Goal: Task Accomplishment & Management: Manage account settings

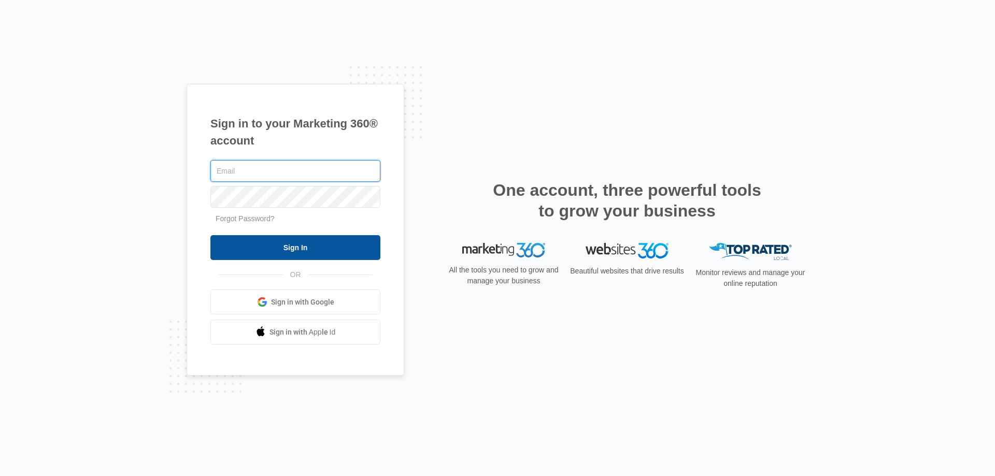
type input "[EMAIL_ADDRESS][DOMAIN_NAME]"
click at [281, 249] on input "Sign In" at bounding box center [295, 247] width 170 height 25
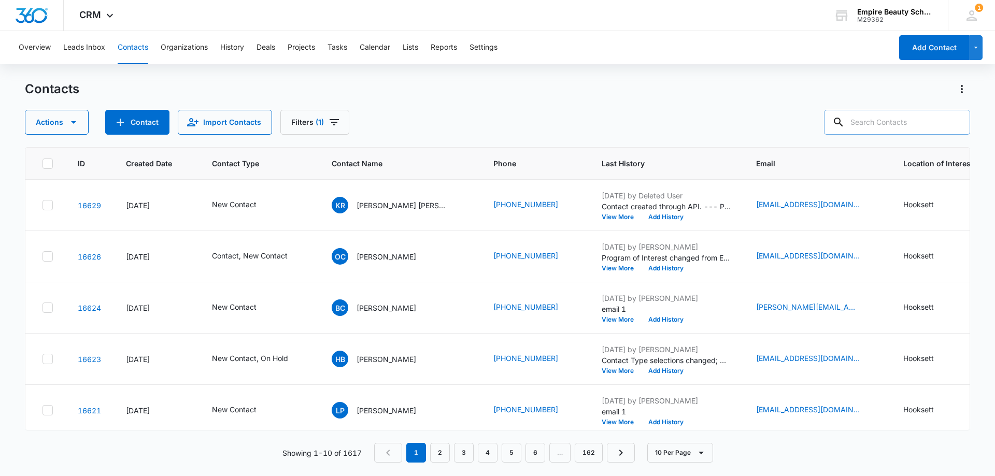
click at [897, 112] on input "text" at bounding box center [897, 122] width 146 height 25
type input "7033"
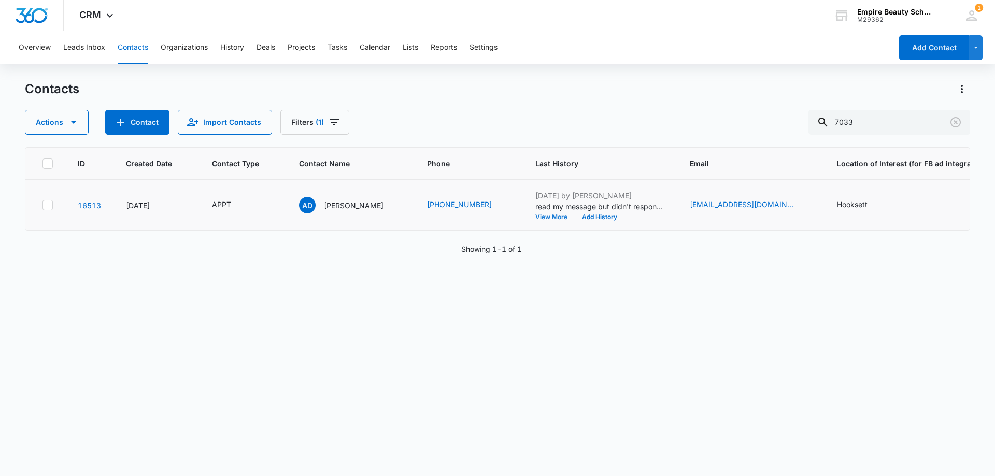
click at [549, 220] on button "View More" at bounding box center [554, 217] width 39 height 6
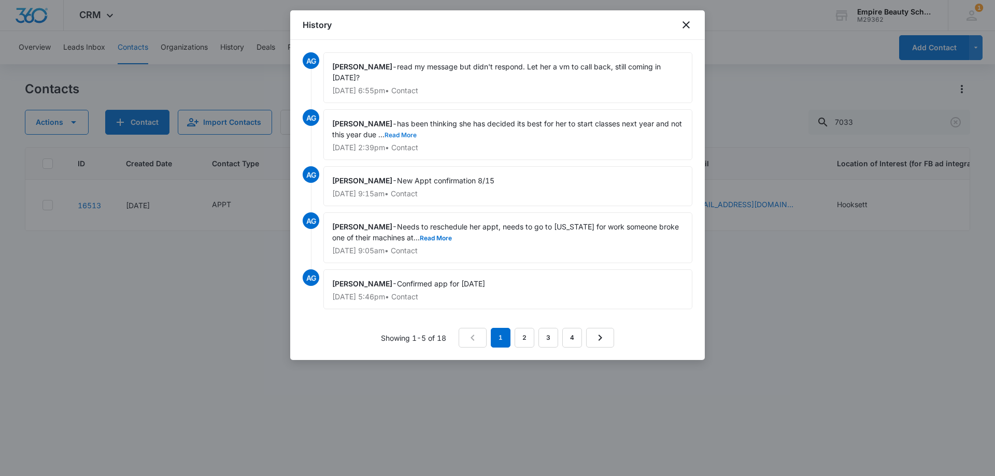
click at [408, 138] on button "Read More" at bounding box center [401, 135] width 32 height 6
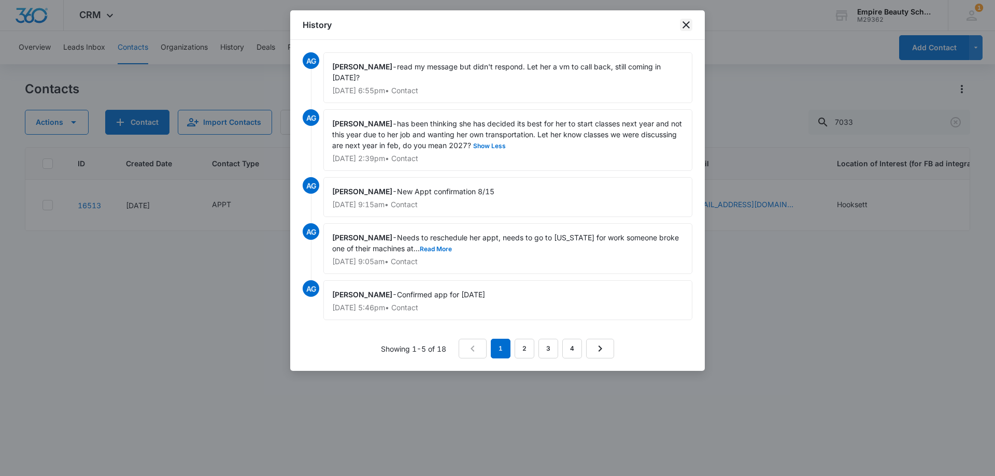
click at [689, 24] on icon "close" at bounding box center [686, 25] width 12 height 12
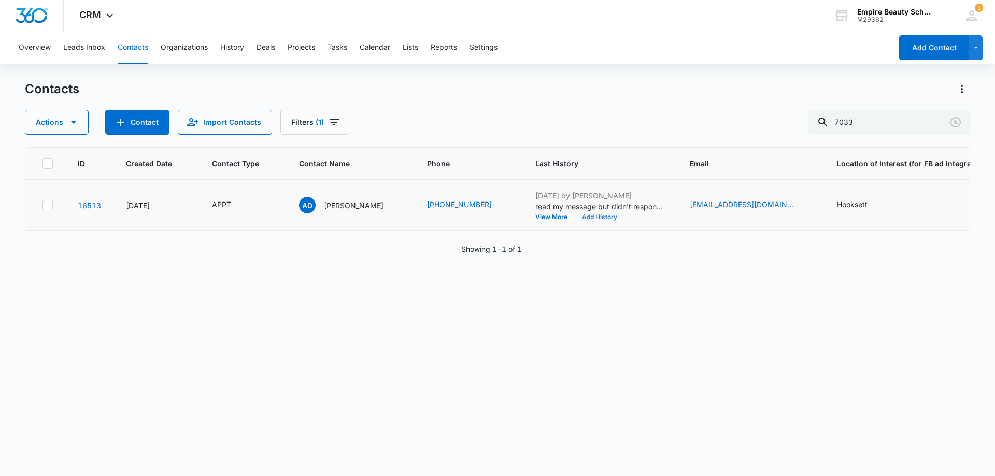
click at [580, 215] on button "Add History" at bounding box center [600, 217] width 50 height 6
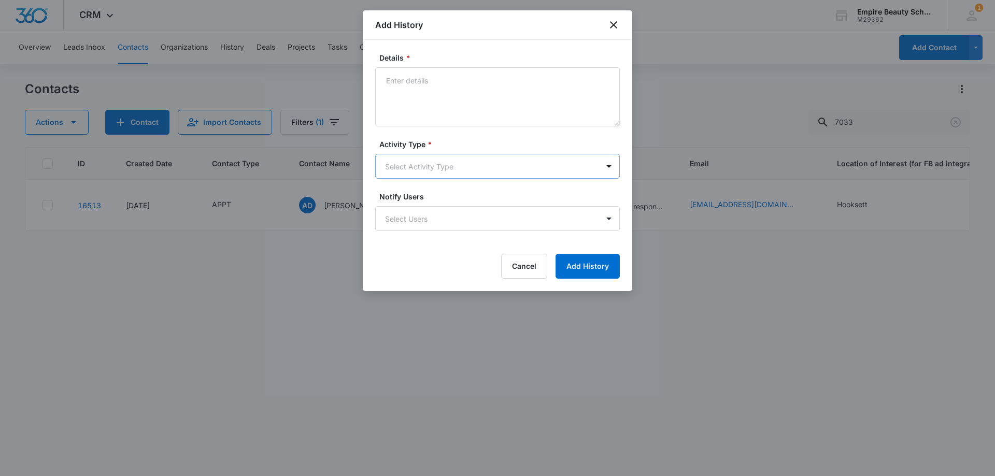
click at [420, 166] on body "CRM Apps Forms CRM Email Shop Payments POS Files Brand Settings Empire Beauty S…" at bounding box center [497, 238] width 995 height 476
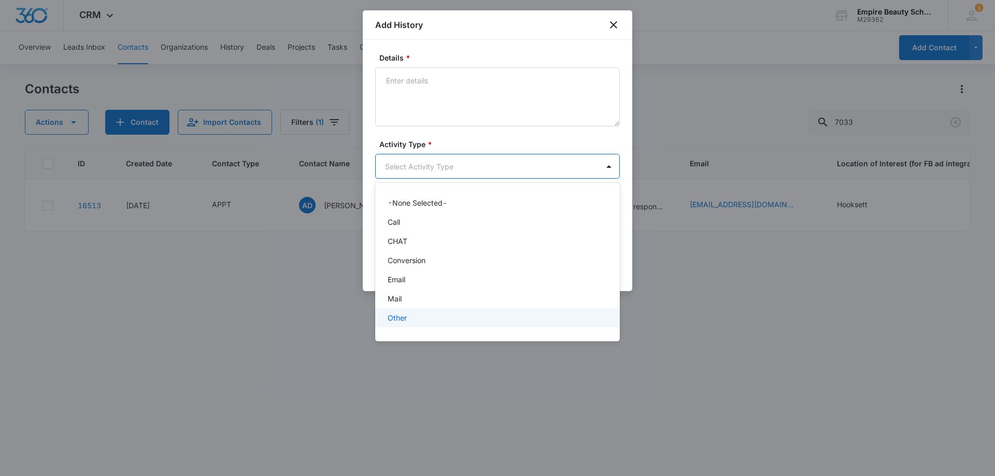
scroll to position [54, 0]
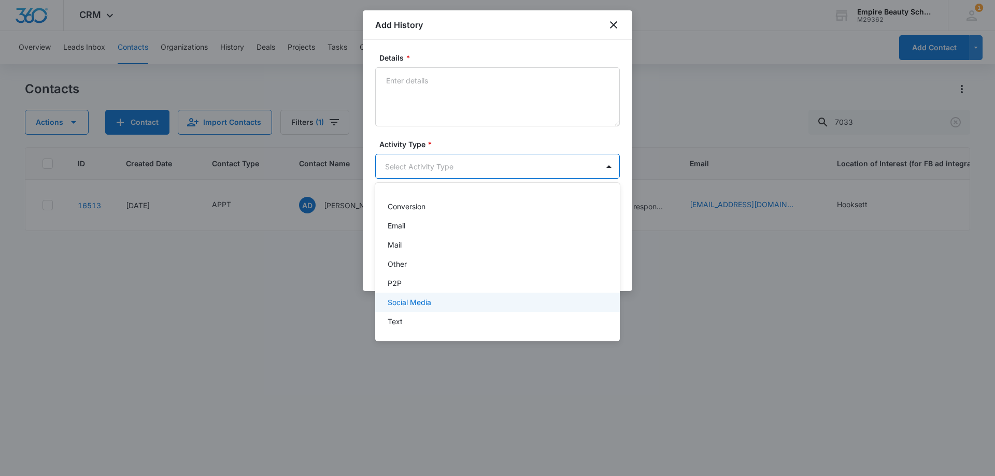
click at [417, 322] on div "Text" at bounding box center [497, 321] width 218 height 11
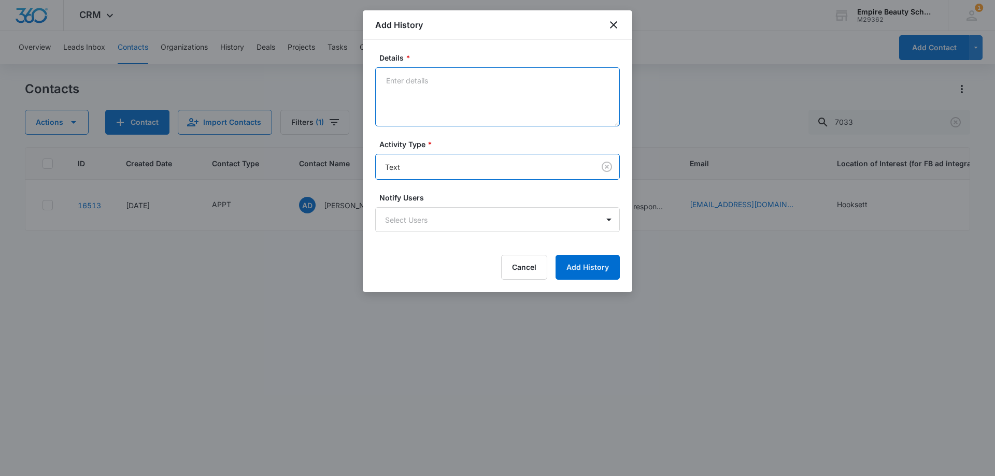
click at [437, 99] on textarea "Details *" at bounding box center [497, 96] width 245 height 59
type textarea "following up, still coming to appt [DATE]?"
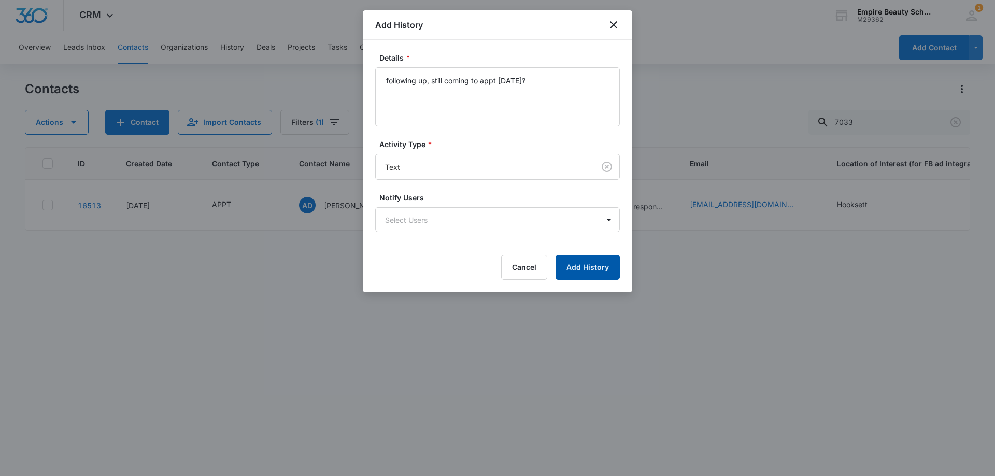
click at [572, 268] on button "Add History" at bounding box center [588, 267] width 64 height 25
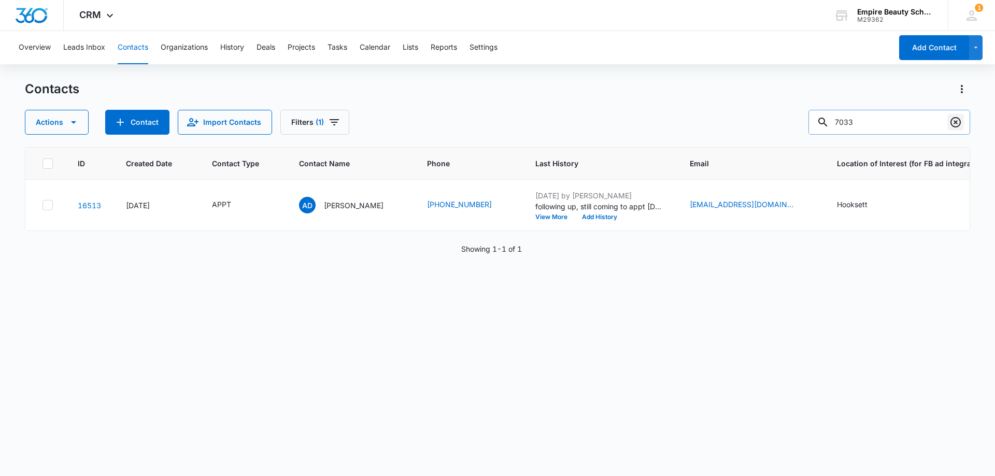
click at [956, 121] on icon "Clear" at bounding box center [955, 122] width 12 height 12
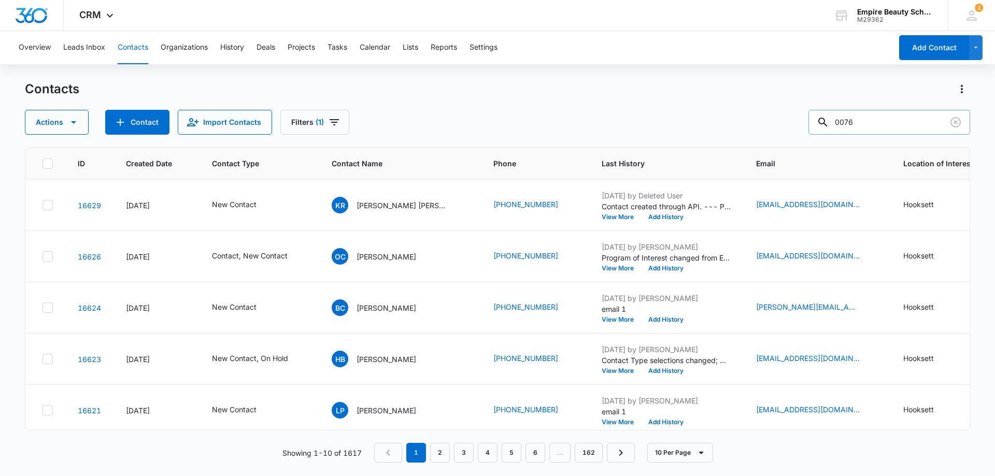
type input "0076"
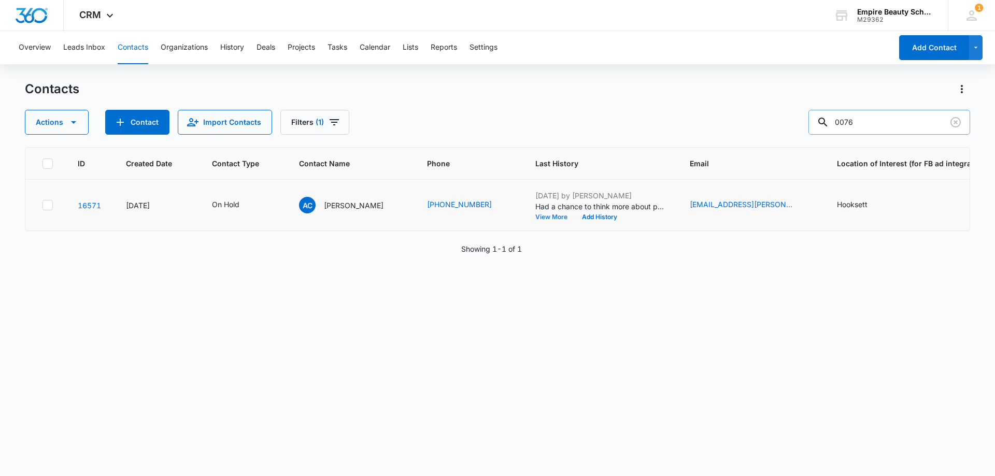
click at [535, 216] on button "View More" at bounding box center [554, 217] width 39 height 6
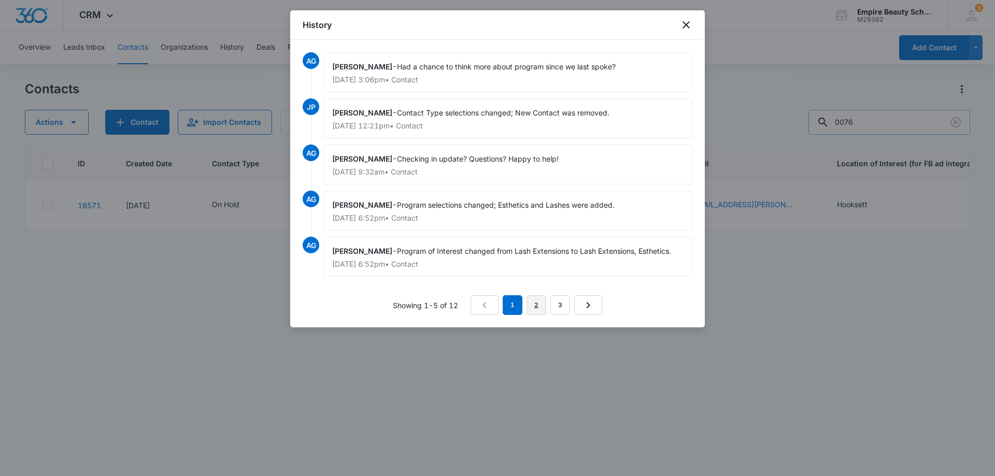
click at [539, 303] on link "2" at bounding box center [537, 305] width 20 height 20
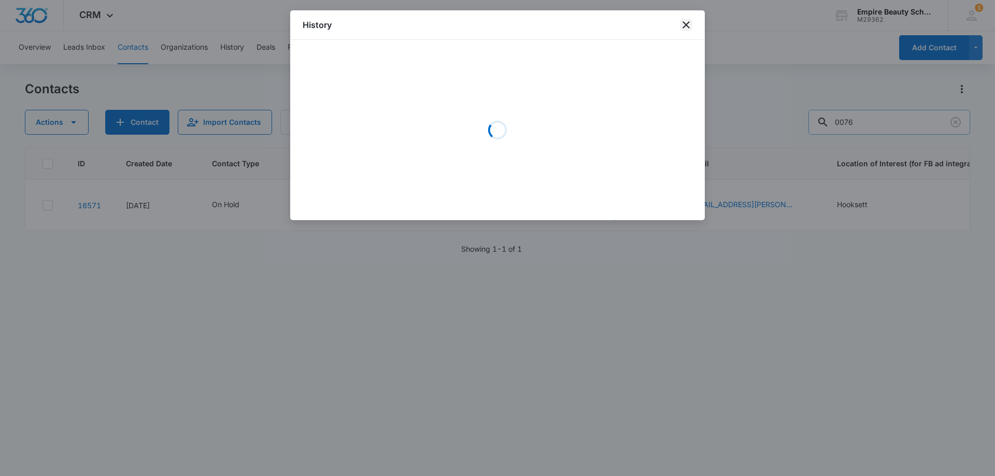
click at [686, 27] on icon "close" at bounding box center [686, 25] width 12 height 12
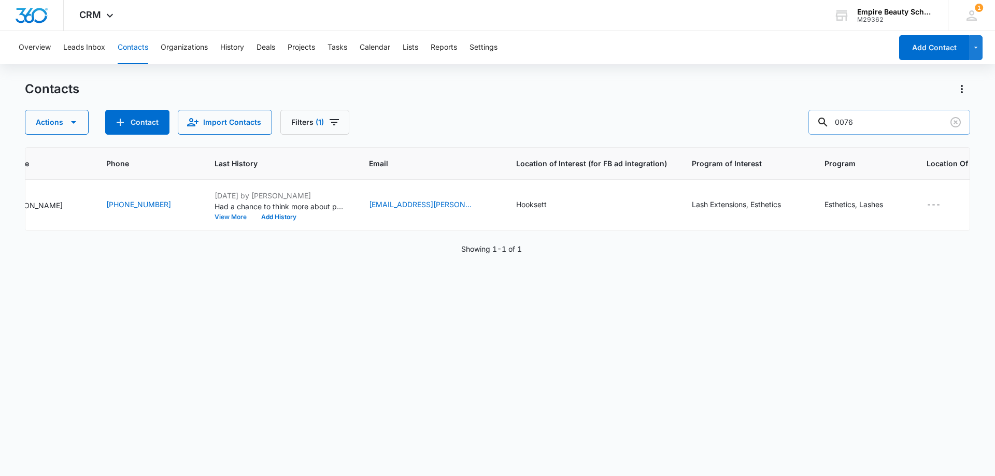
scroll to position [0, 0]
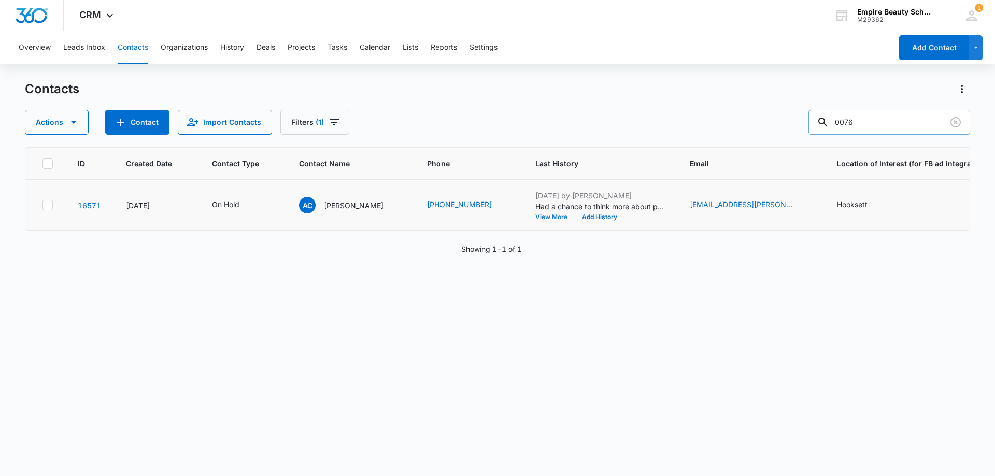
click at [535, 217] on button "View More" at bounding box center [554, 217] width 39 height 6
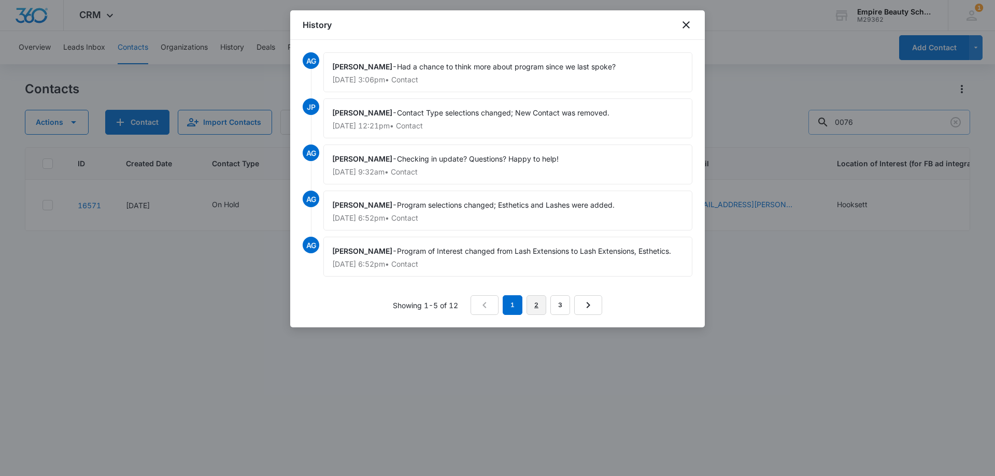
click at [538, 310] on link "2" at bounding box center [537, 305] width 20 height 20
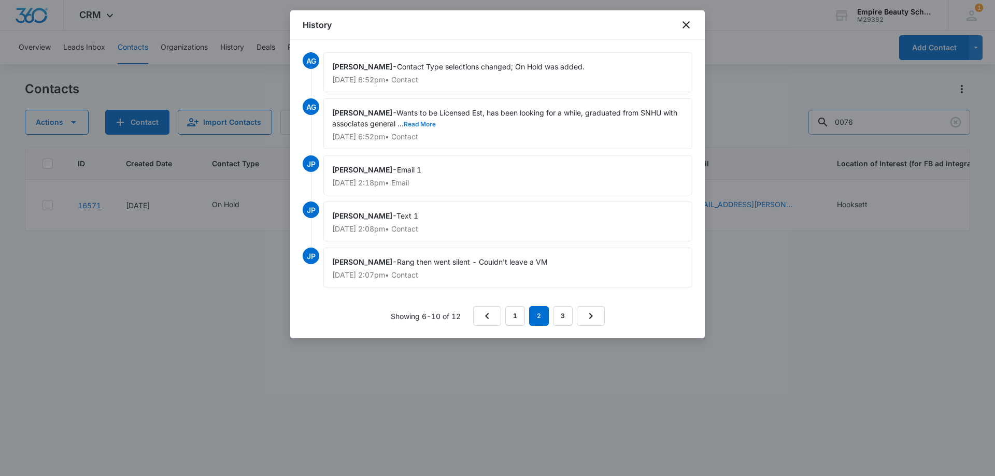
click at [426, 122] on button "Read More" at bounding box center [420, 124] width 32 height 6
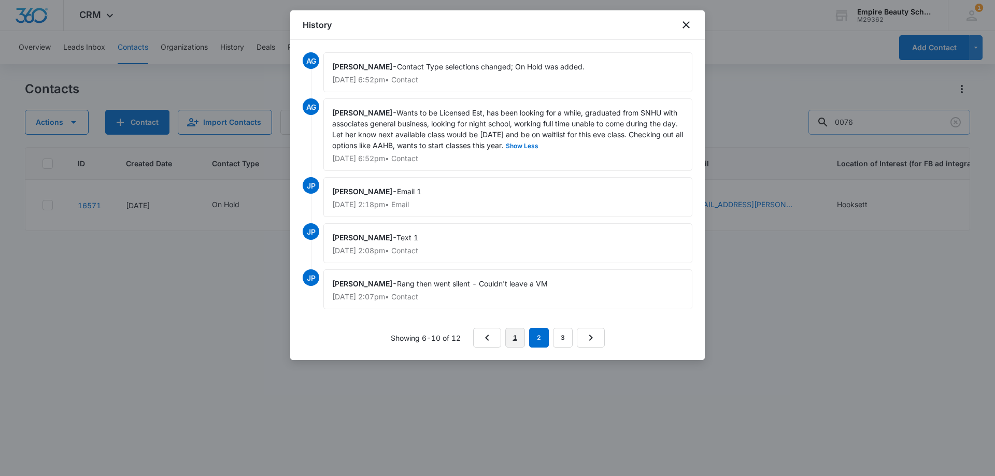
click at [520, 336] on link "1" at bounding box center [515, 338] width 20 height 20
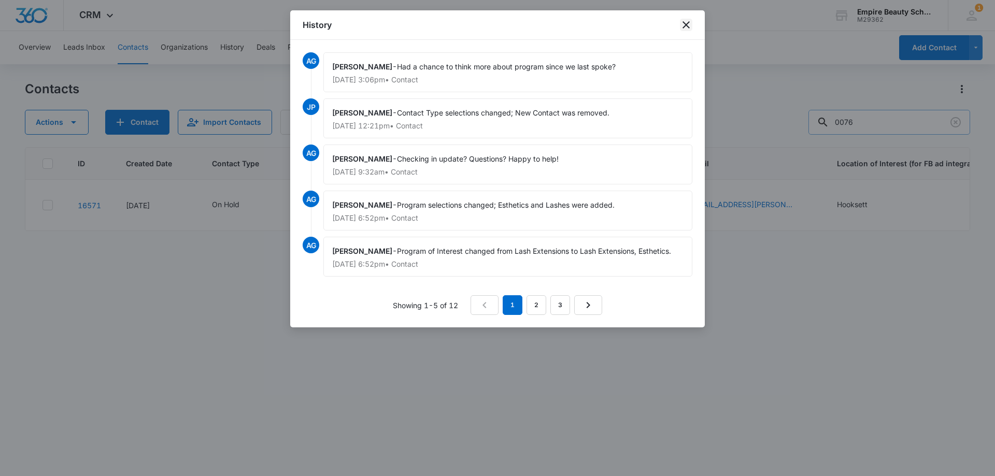
click at [688, 25] on icon "close" at bounding box center [686, 25] width 12 height 12
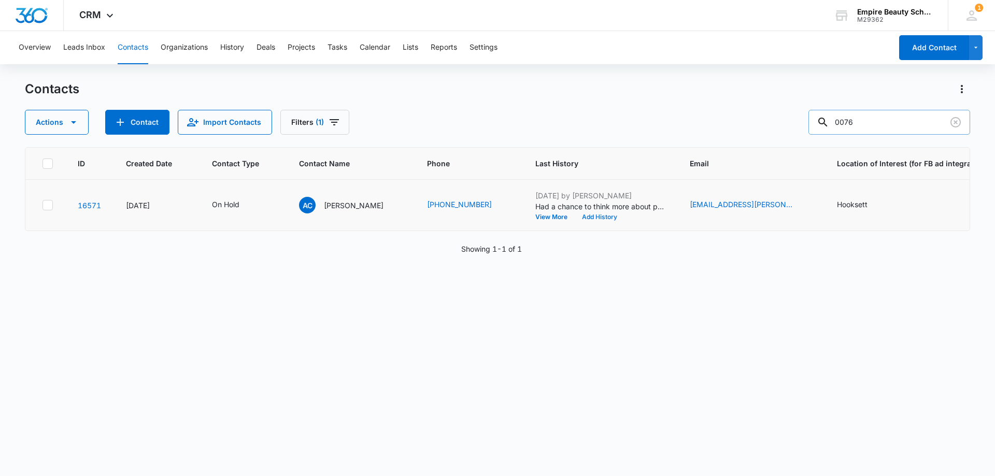
click at [586, 217] on button "Add History" at bounding box center [600, 217] width 50 height 6
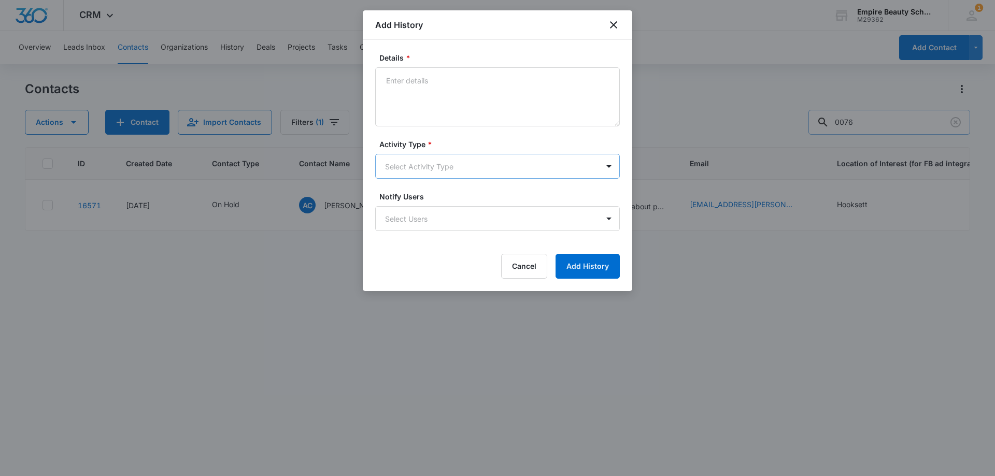
click at [416, 160] on body "CRM Apps Forms CRM Email Shop Payments POS Files Brand Settings Empire Beauty S…" at bounding box center [497, 238] width 995 height 476
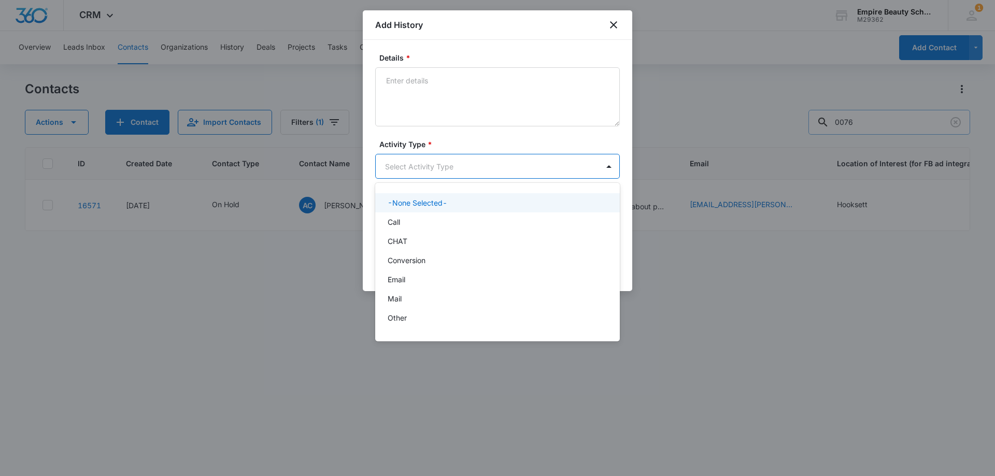
scroll to position [54, 0]
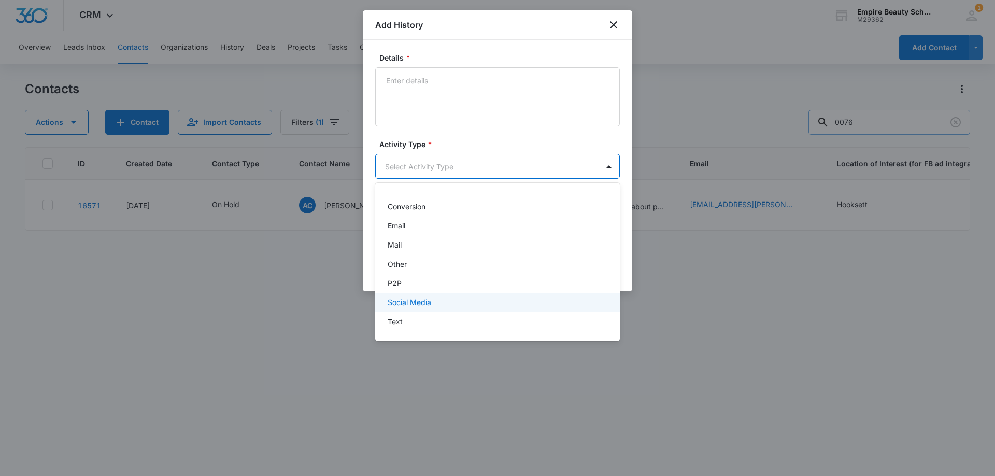
click at [401, 321] on p "Text" at bounding box center [395, 321] width 15 height 11
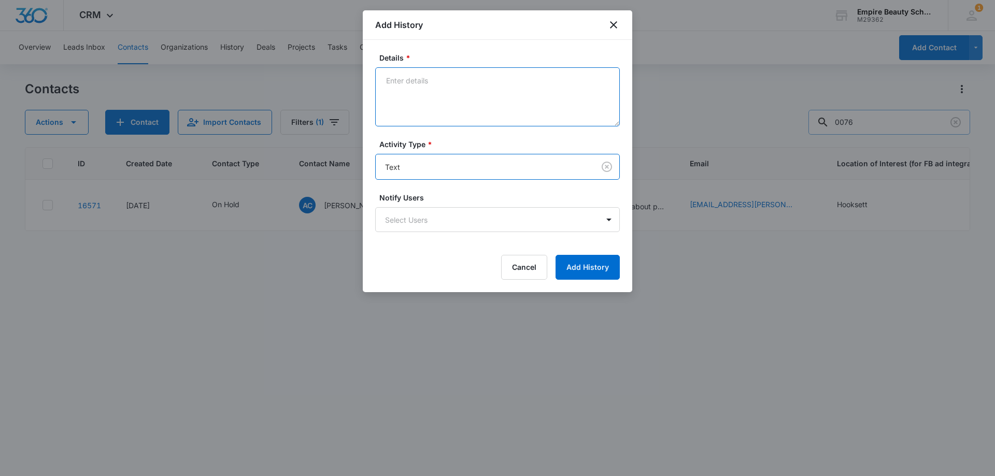
click at [438, 102] on textarea "Details *" at bounding box center [497, 96] width 245 height 59
click at [485, 79] on textarea "Wants to do classes in [DATE], interested in sept eve 2026?" at bounding box center [497, 96] width 245 height 59
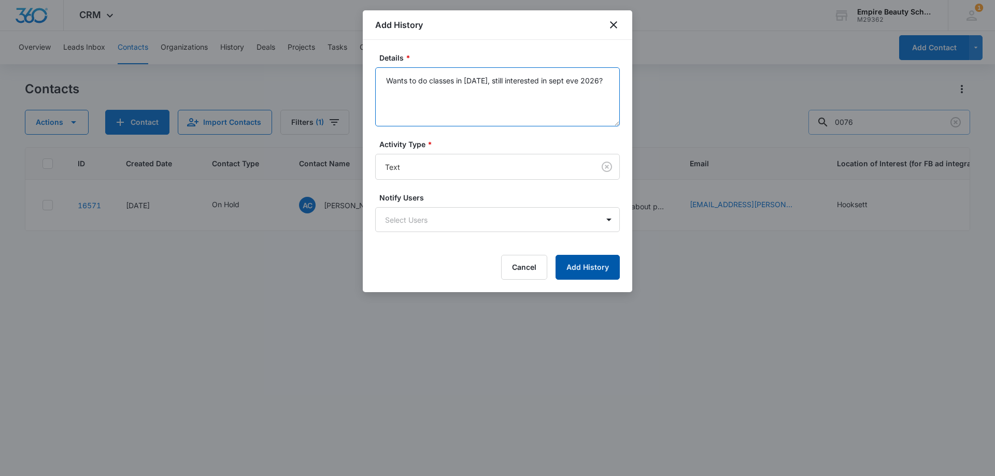
type textarea "Wants to do classes in [DATE], still interested in sept eve 2026?"
click at [612, 264] on button "Add History" at bounding box center [588, 267] width 64 height 25
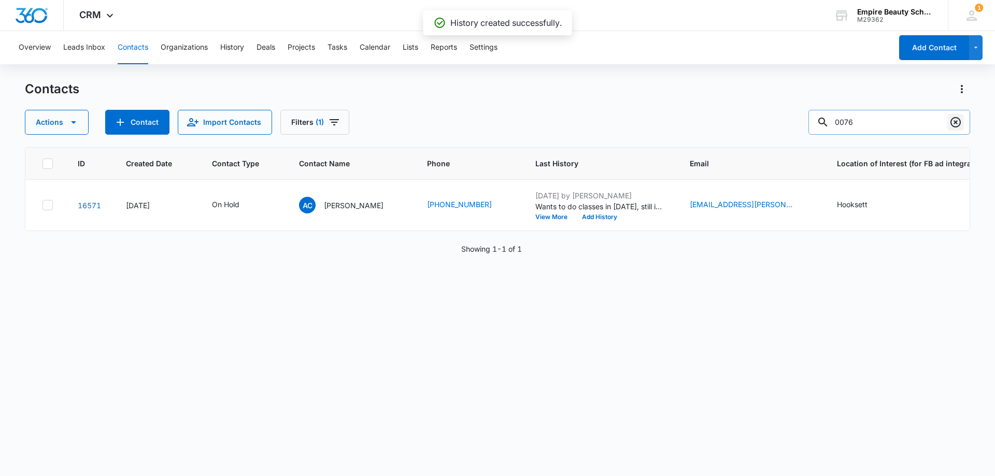
drag, startPoint x: 954, startPoint y: 119, endPoint x: 874, endPoint y: 119, distance: 79.8
click at [952, 119] on icon "Clear" at bounding box center [955, 122] width 12 height 12
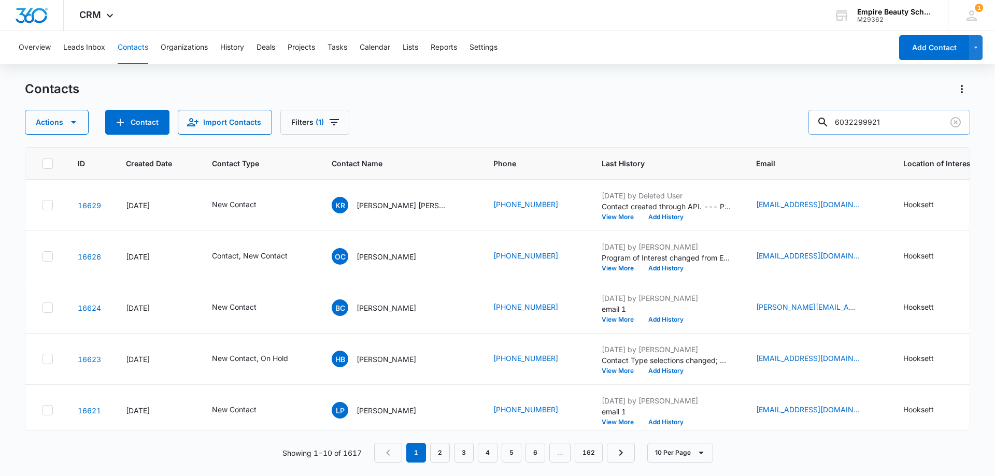
type input "6032299921"
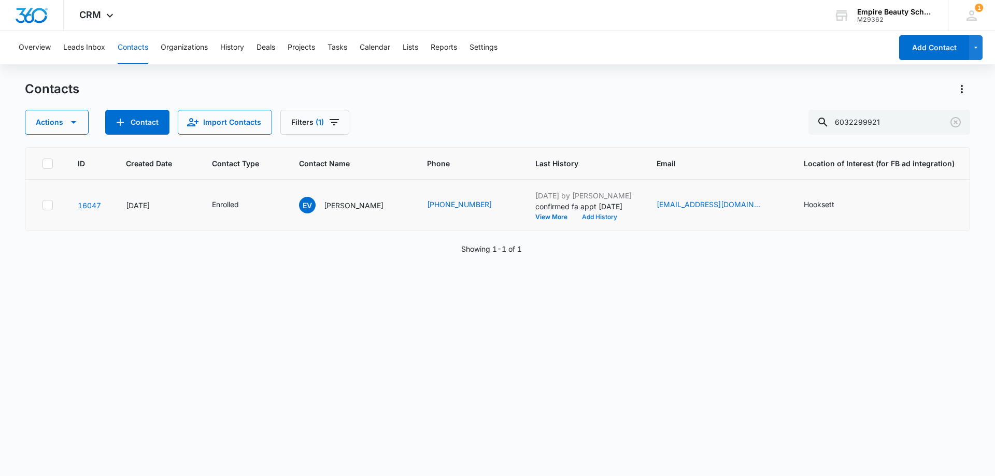
click at [575, 216] on button "Add History" at bounding box center [600, 217] width 50 height 6
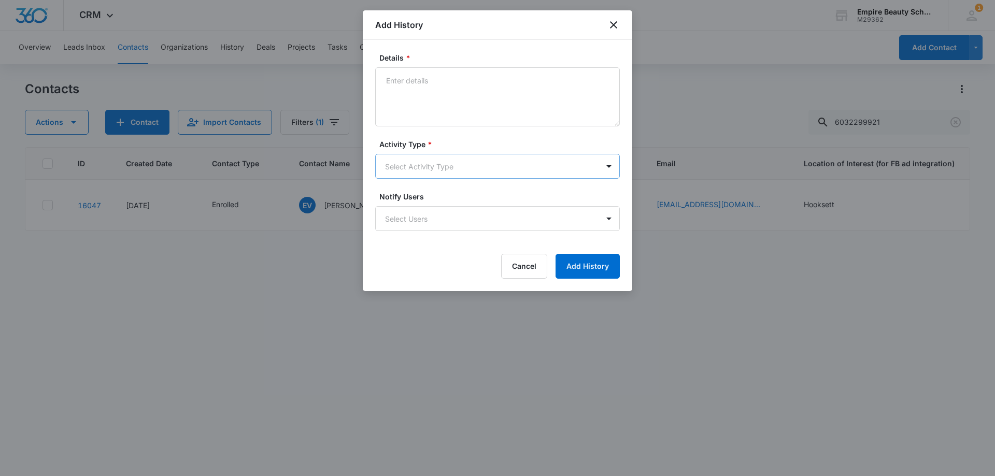
click at [414, 158] on body "CRM Apps Forms CRM Email Shop Payments POS Files Brand Settings Empire Beauty S…" at bounding box center [497, 238] width 995 height 476
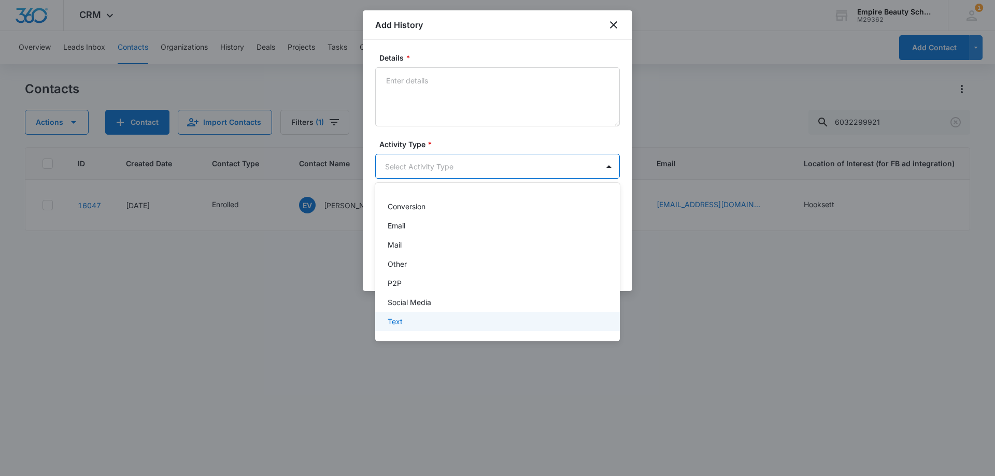
click at [404, 317] on div "Text" at bounding box center [497, 321] width 218 height 11
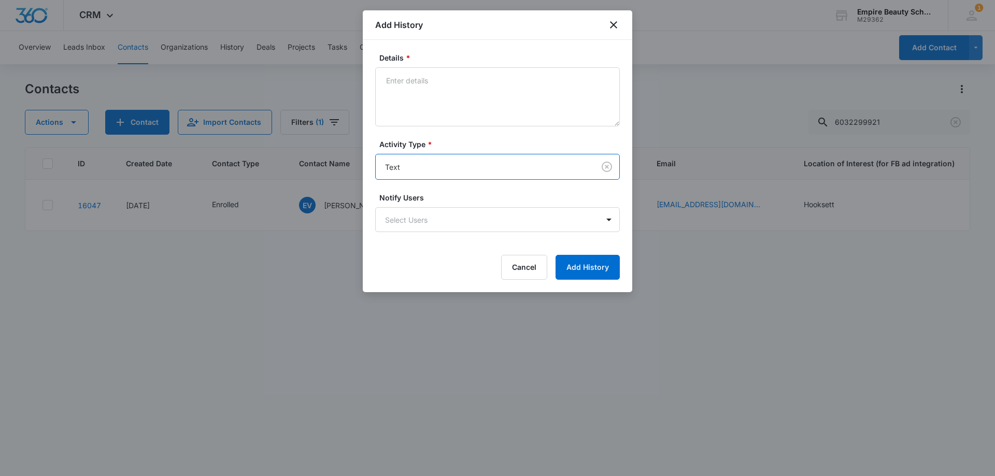
click at [620, 20] on div "Add History" at bounding box center [497, 25] width 269 height 30
click at [616, 22] on icon "close" at bounding box center [613, 24] width 7 height 7
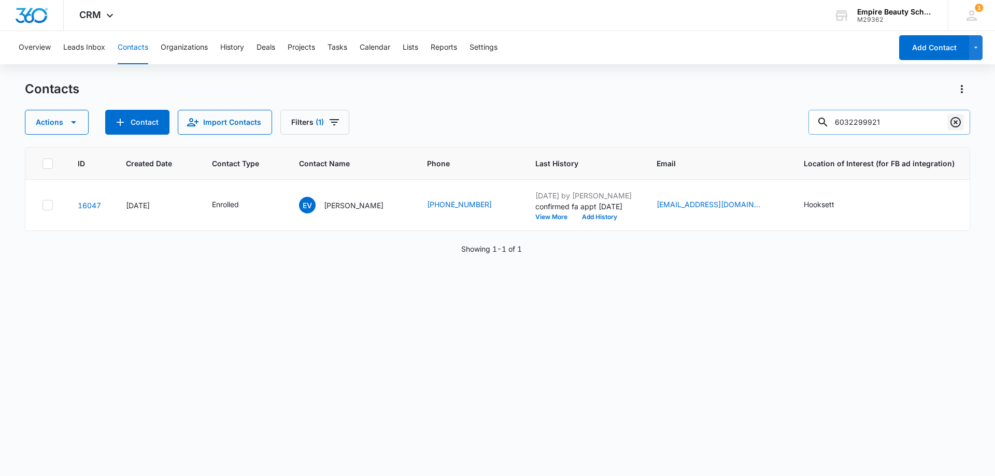
click at [956, 117] on icon "Clear" at bounding box center [955, 122] width 10 height 10
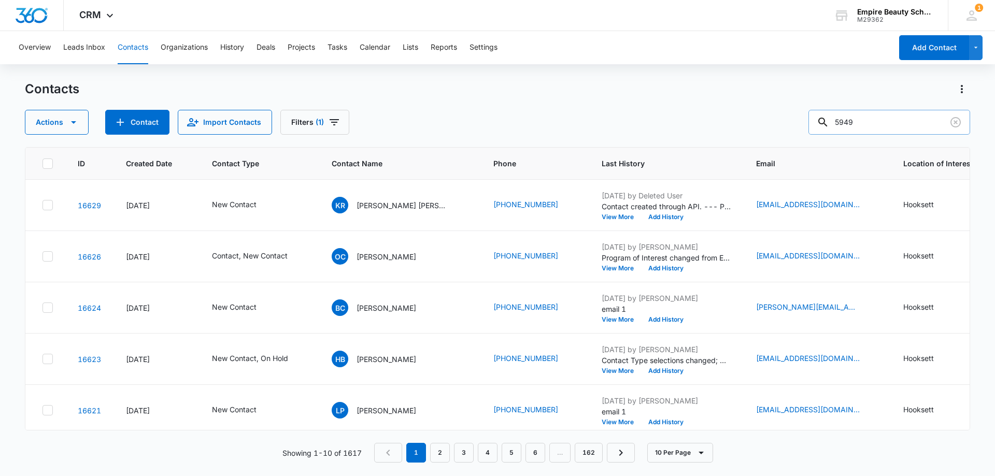
type input "5949"
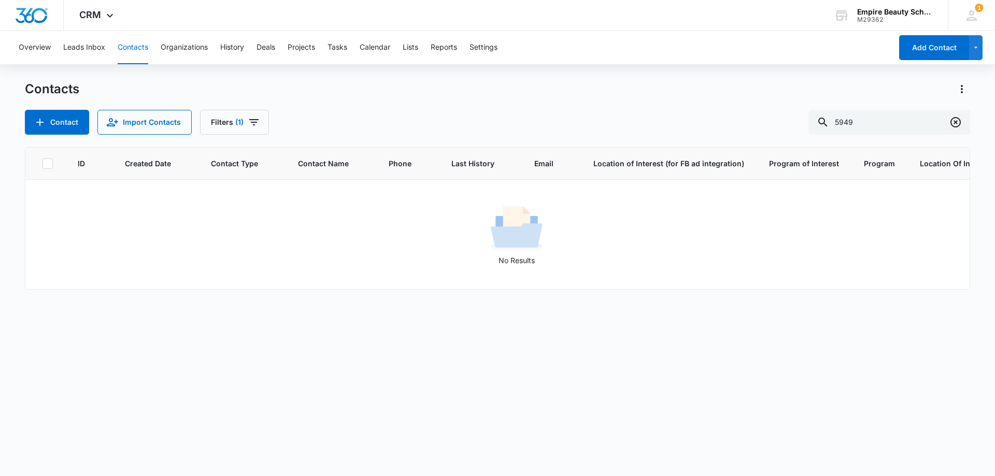
click at [950, 124] on icon "Clear" at bounding box center [955, 122] width 12 height 12
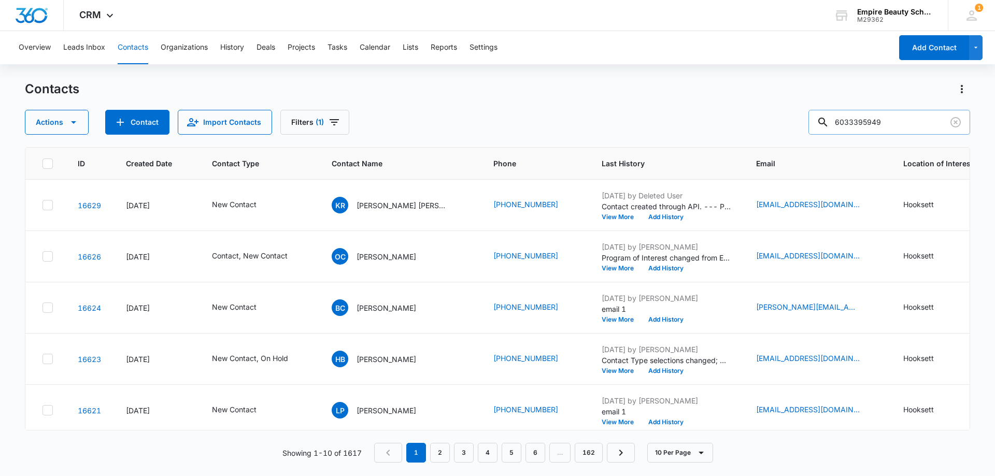
type input "6033395949"
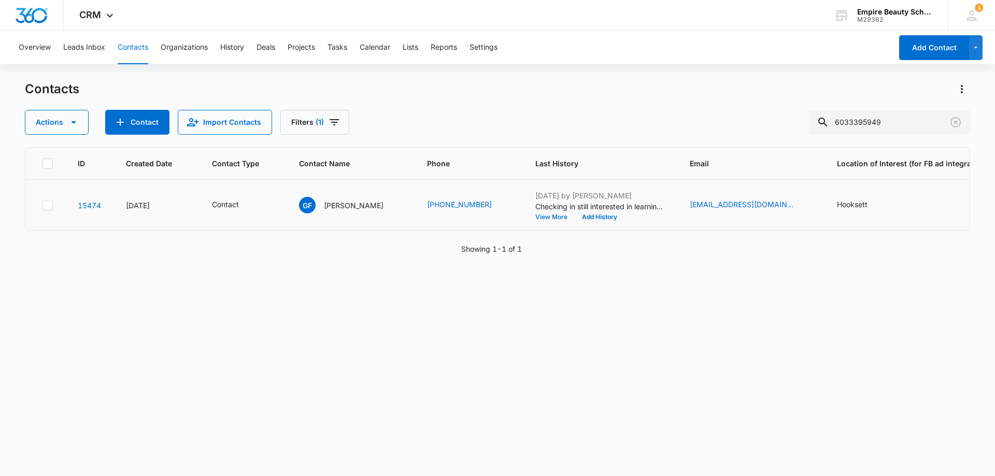
click at [540, 217] on button "View More" at bounding box center [554, 217] width 39 height 6
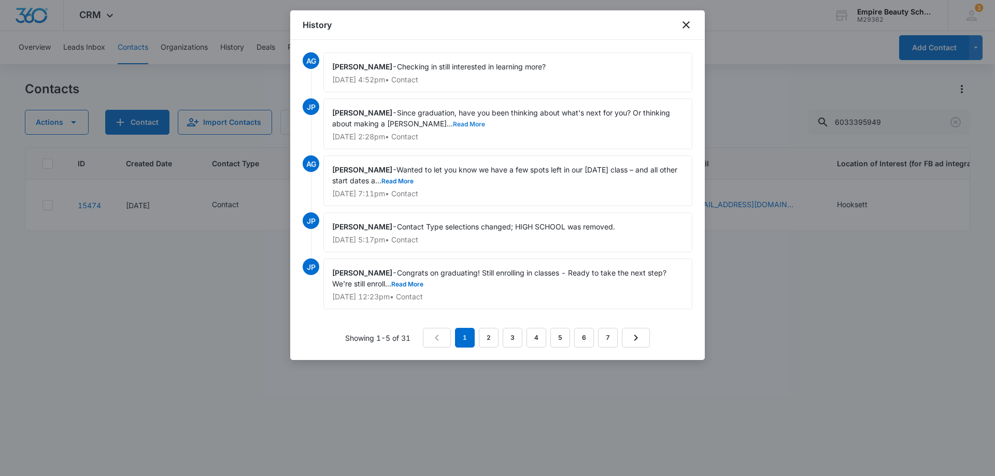
click at [453, 124] on button "Read More" at bounding box center [469, 124] width 32 height 6
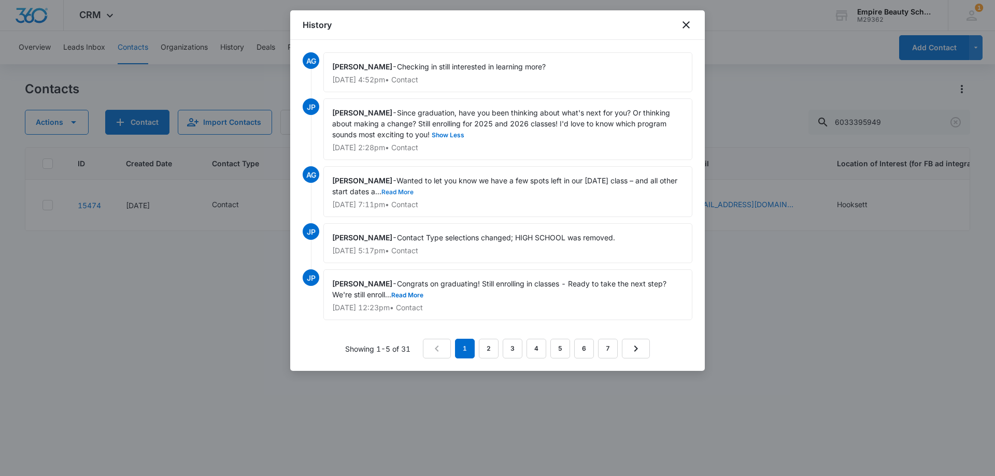
click at [414, 193] on button "Read More" at bounding box center [397, 192] width 32 height 6
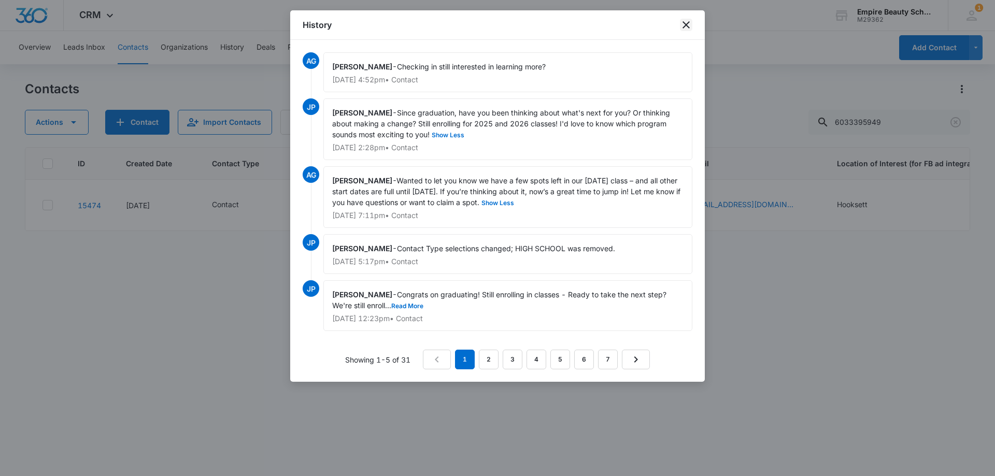
click at [684, 21] on icon "close" at bounding box center [686, 25] width 12 height 12
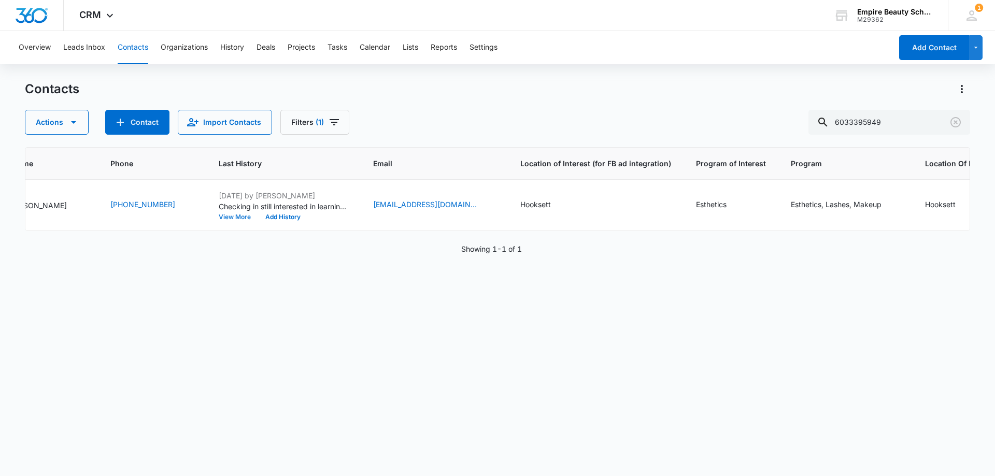
scroll to position [0, 0]
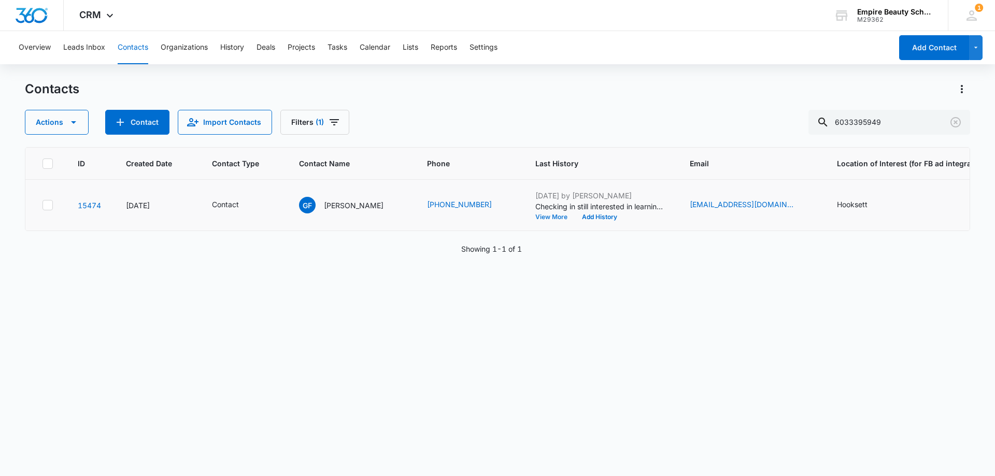
click at [535, 218] on button "View More" at bounding box center [554, 217] width 39 height 6
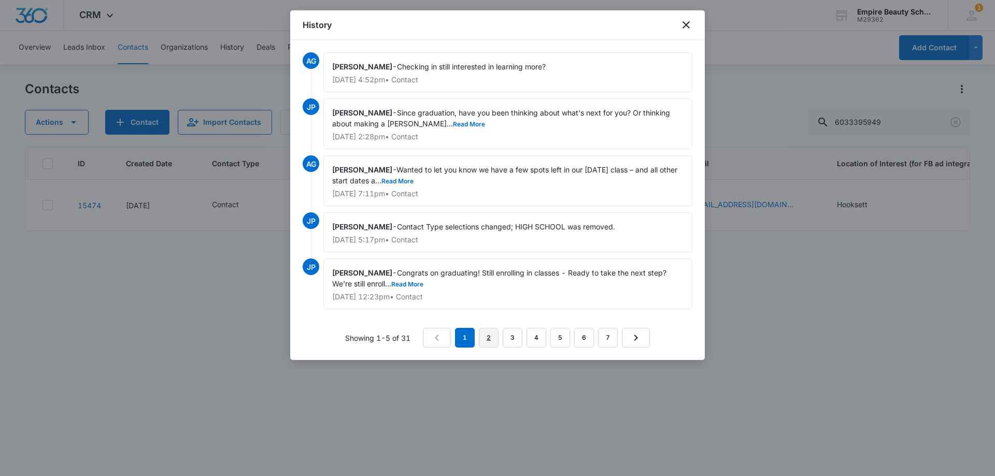
click at [489, 345] on link "2" at bounding box center [489, 338] width 20 height 20
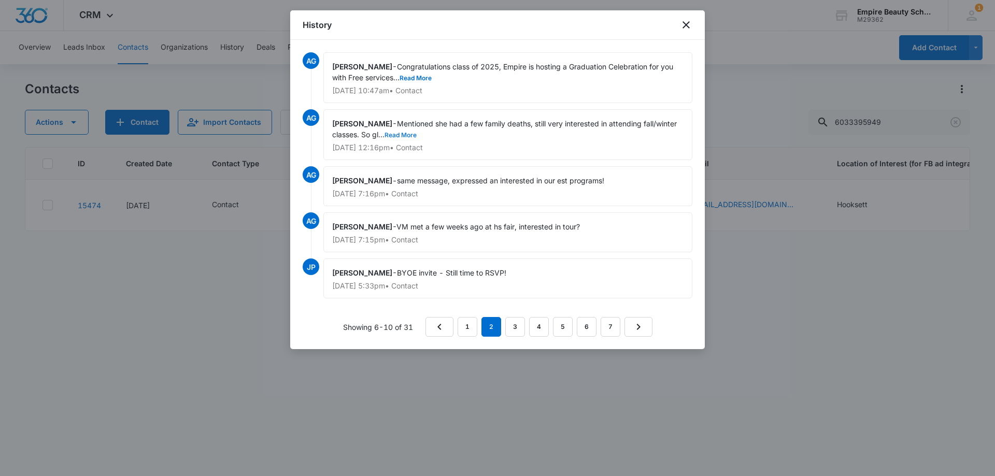
click at [401, 136] on button "Read More" at bounding box center [401, 135] width 32 height 6
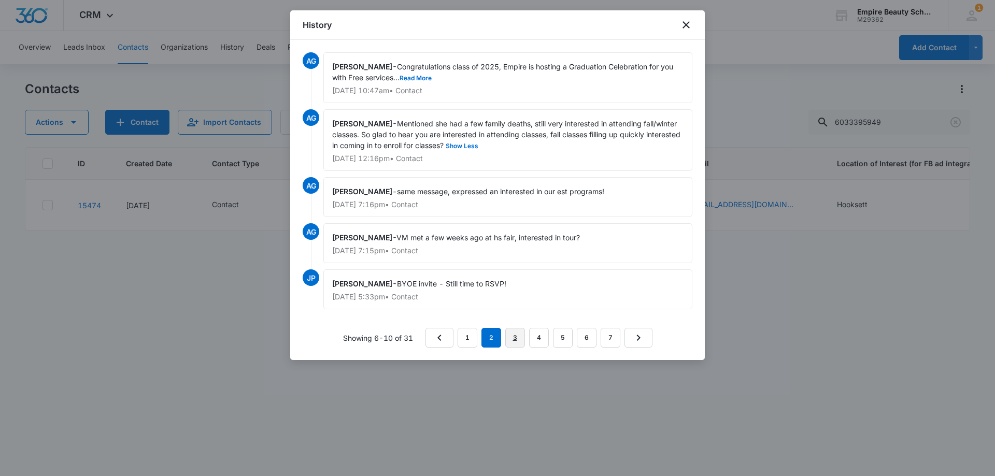
click at [513, 335] on link "3" at bounding box center [515, 338] width 20 height 20
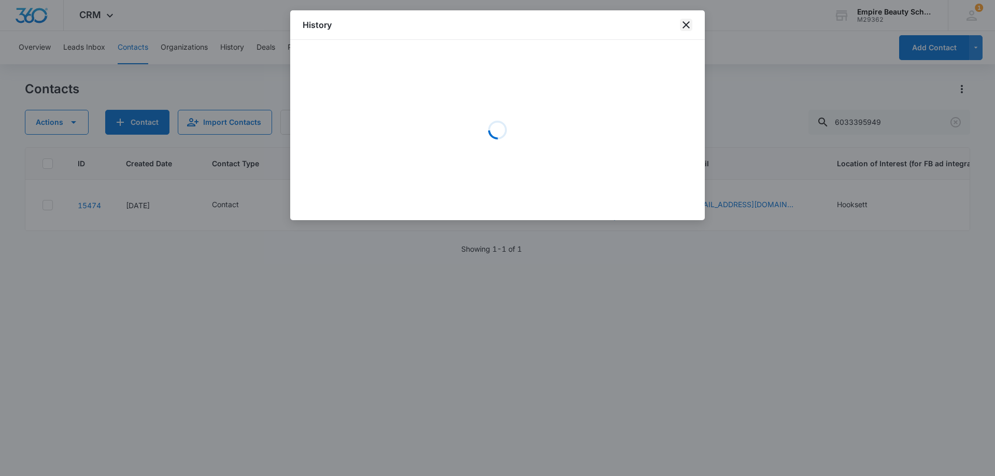
click at [688, 26] on icon "close" at bounding box center [685, 24] width 7 height 7
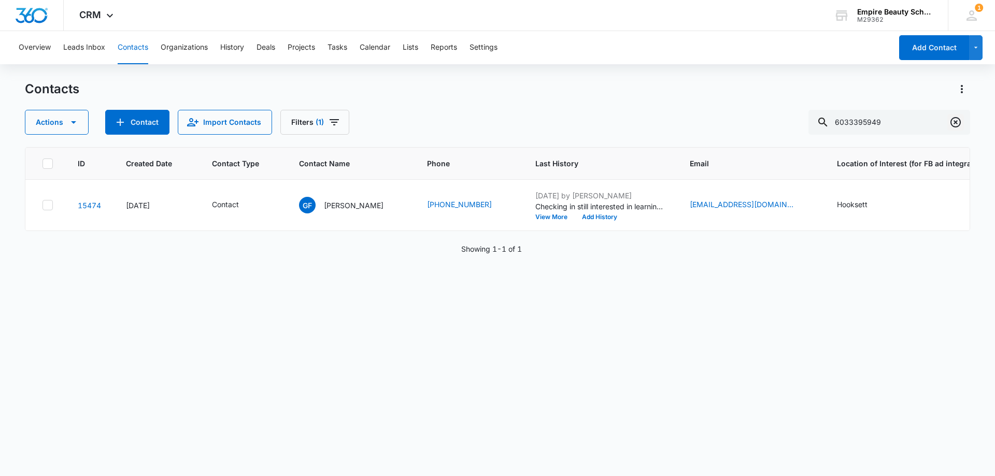
click at [958, 122] on icon "Clear" at bounding box center [955, 122] width 12 height 12
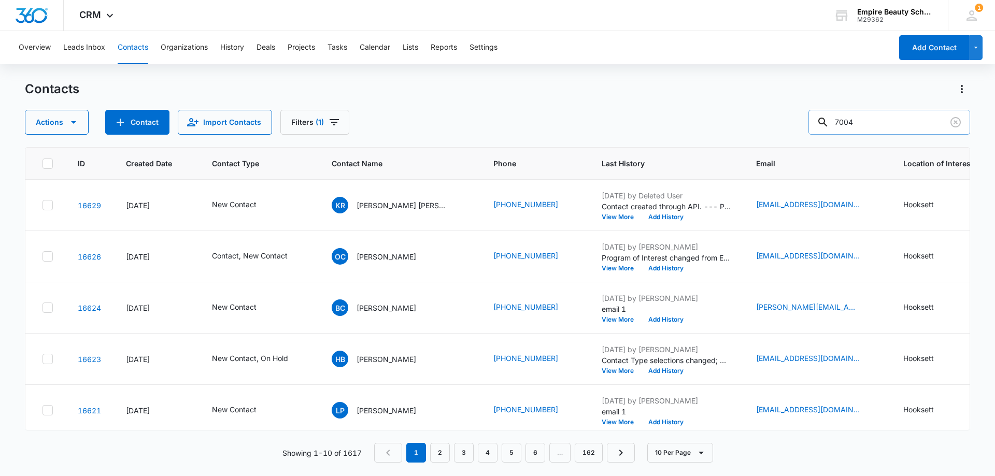
type input "7004"
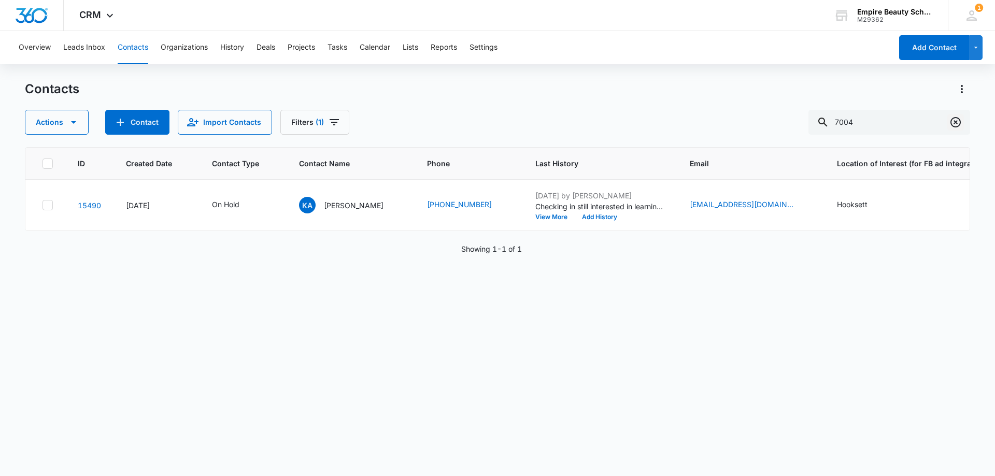
click at [951, 123] on icon "Clear" at bounding box center [955, 122] width 10 height 10
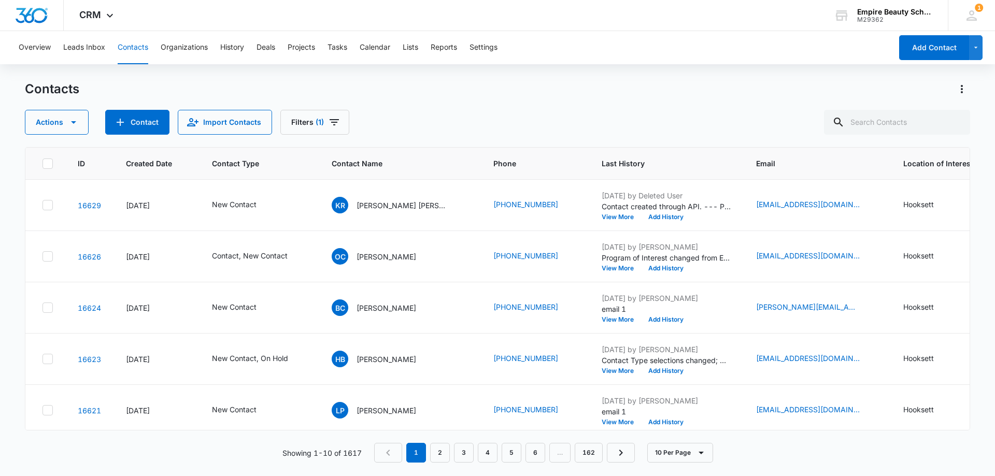
click at [441, 117] on div "Actions Contact Import Contacts Filters (1)" at bounding box center [497, 122] width 945 height 25
click at [437, 100] on div "Contacts Actions Contact Import Contacts Filters (1)" at bounding box center [497, 108] width 945 height 54
drag, startPoint x: 913, startPoint y: 134, endPoint x: 912, endPoint y: 127, distance: 7.3
click at [913, 133] on div "Contacts Actions Contact Import Contacts Filters (1) ID Created Date Contact Ty…" at bounding box center [497, 278] width 945 height 394
click at [906, 115] on input "text" at bounding box center [897, 122] width 146 height 25
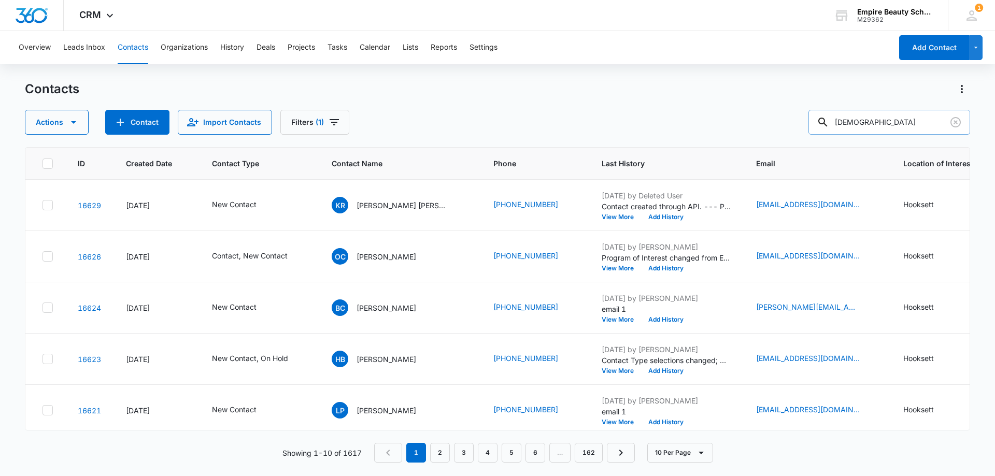
type input "[DEMOGRAPHIC_DATA]"
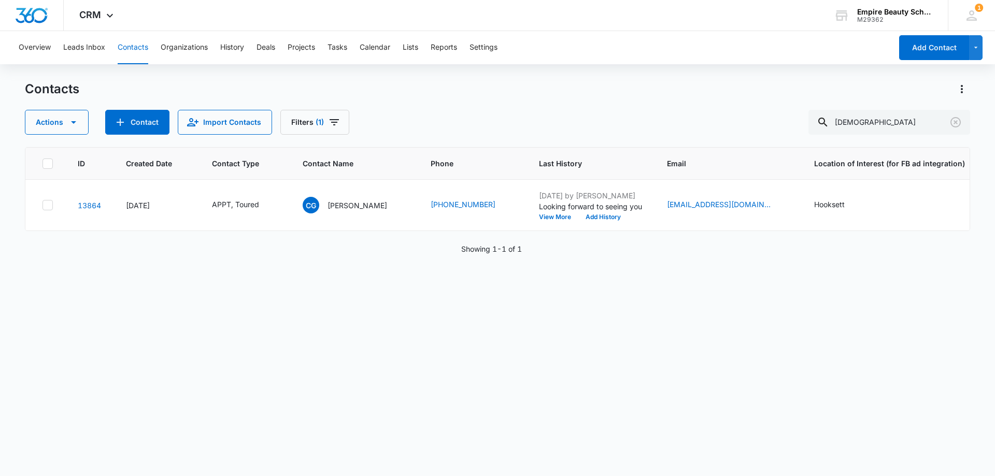
click at [337, 301] on div "ID Created Date Contact Type Contact Name Phone Last History Email Location of …" at bounding box center [497, 305] width 945 height 316
click at [269, 207] on icon "Contact Type - APPT, Toured - Select to Edit Field" at bounding box center [271, 205] width 9 height 9
click at [218, 137] on icon "Remove APPT" at bounding box center [218, 139] width 7 height 8
click at [224, 138] on icon "Remove Toured" at bounding box center [225, 139] width 7 height 8
click at [265, 138] on div at bounding box center [264, 139] width 17 height 17
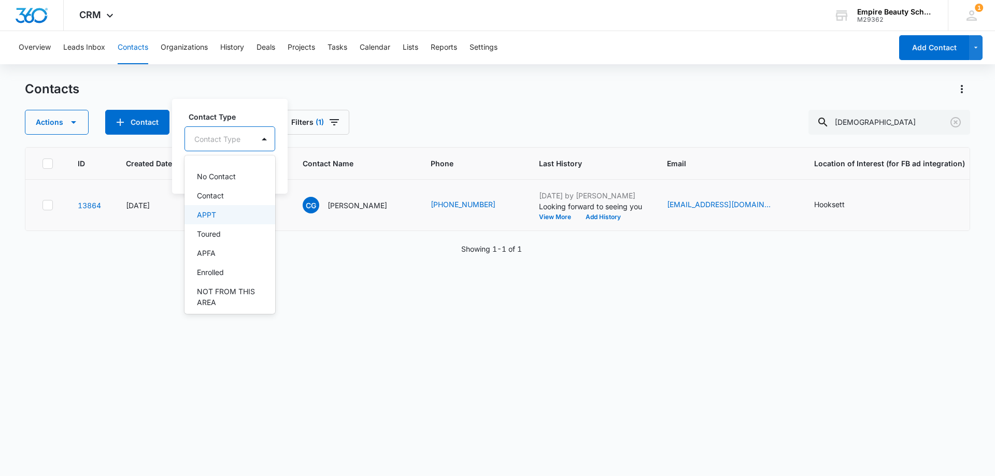
scroll to position [104, 0]
click at [220, 201] on p "Enrolled" at bounding box center [210, 206] width 27 height 11
click at [259, 109] on div "Contact Type Enrolled Cancel Save" at bounding box center [231, 146] width 119 height 96
click at [262, 169] on button "Save" at bounding box center [263, 172] width 31 height 20
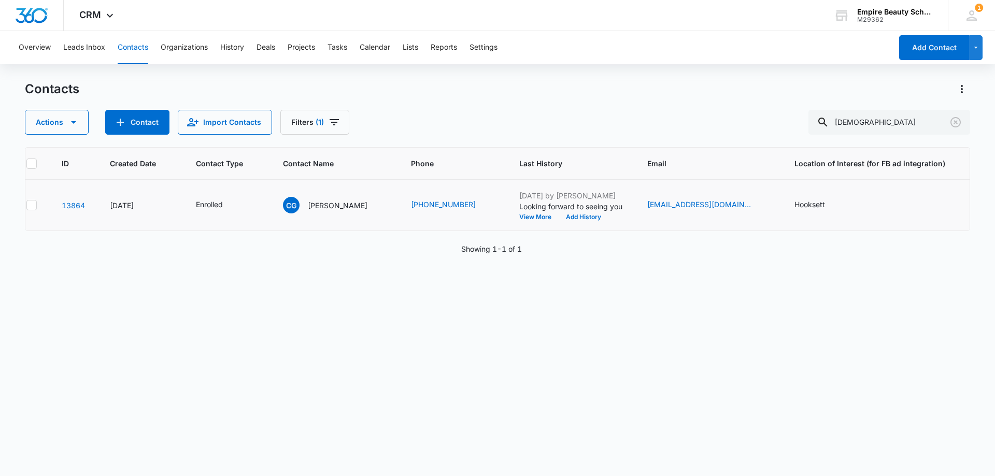
scroll to position [0, 0]
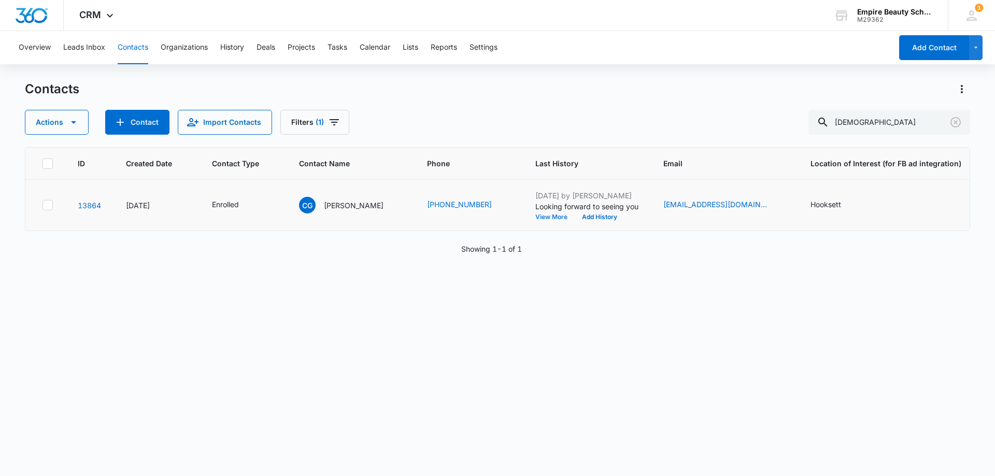
click at [550, 217] on button "View More" at bounding box center [554, 217] width 39 height 6
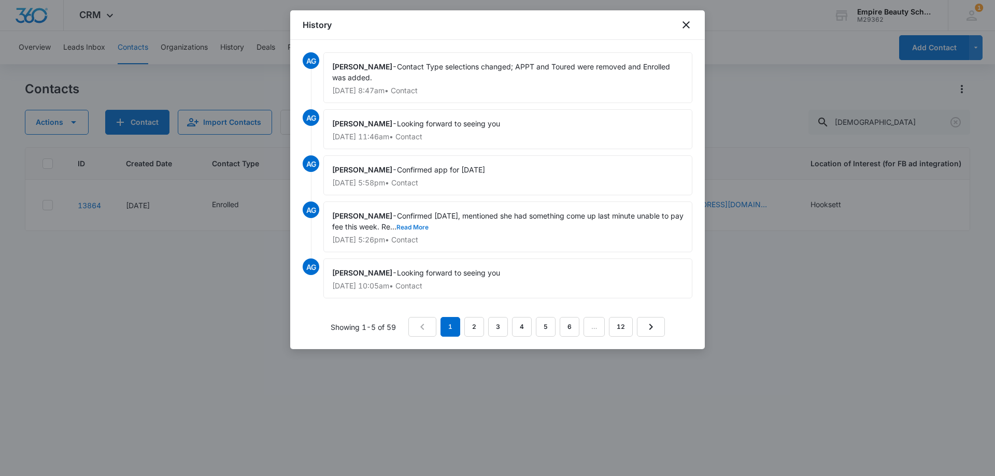
click at [425, 226] on button "Read More" at bounding box center [412, 227] width 32 height 6
click at [470, 323] on link "2" at bounding box center [474, 327] width 20 height 20
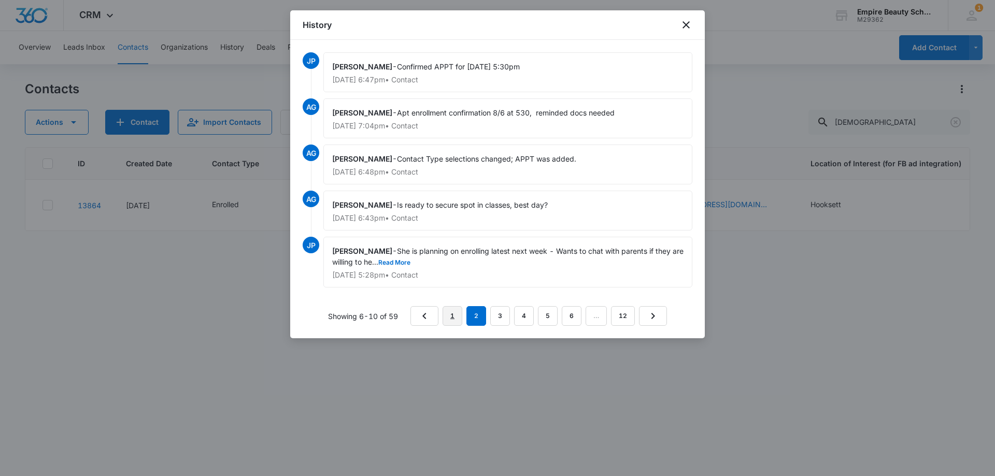
click at [446, 319] on link "1" at bounding box center [453, 316] width 20 height 20
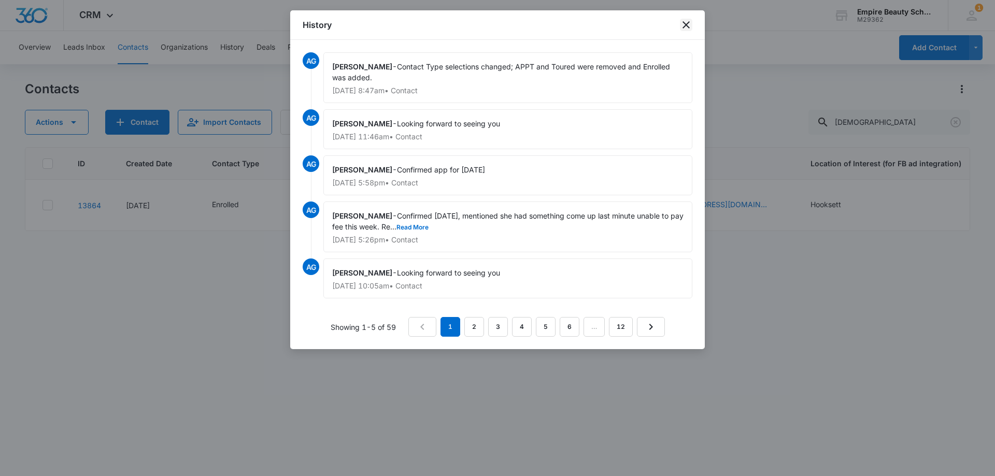
drag, startPoint x: 682, startPoint y: 24, endPoint x: 670, endPoint y: 32, distance: 14.2
click at [682, 24] on icon "close" at bounding box center [686, 25] width 12 height 12
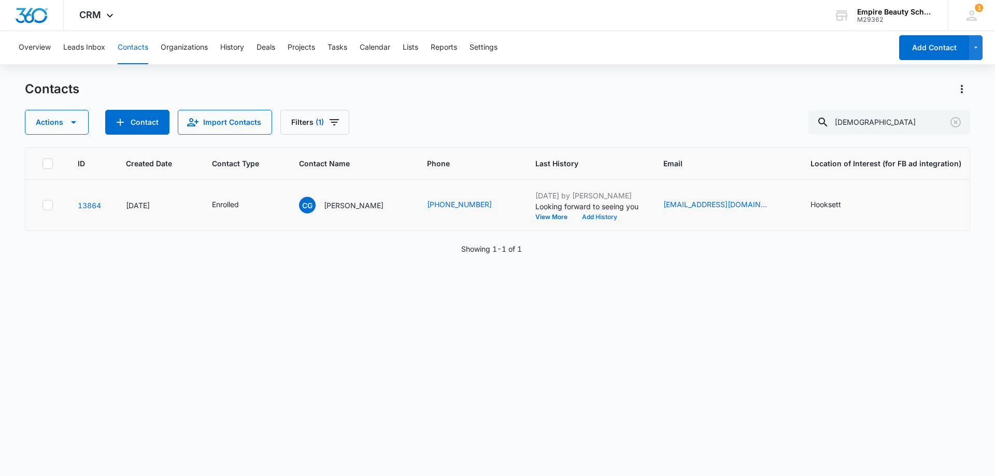
click at [588, 214] on button "Add History" at bounding box center [600, 217] width 50 height 6
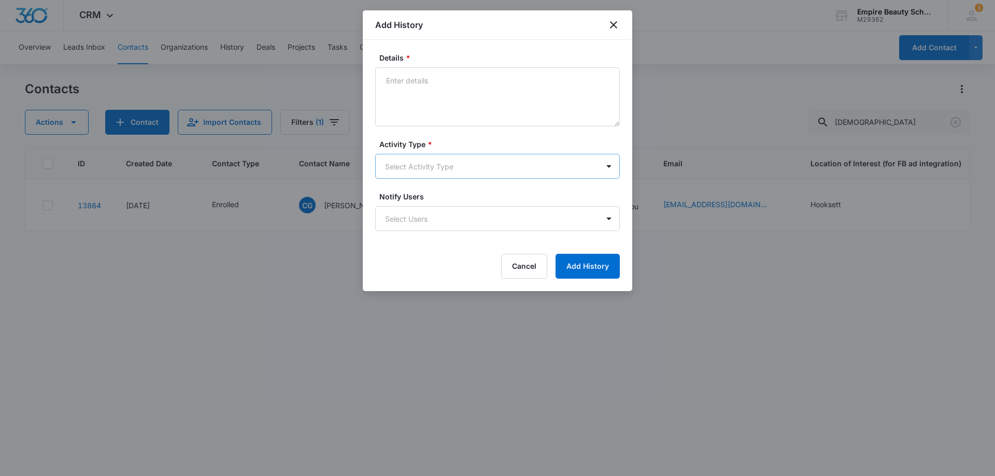
click at [395, 164] on body "CRM Apps Forms CRM Email Shop Payments POS Files Brand Settings Empire Beauty S…" at bounding box center [497, 238] width 995 height 476
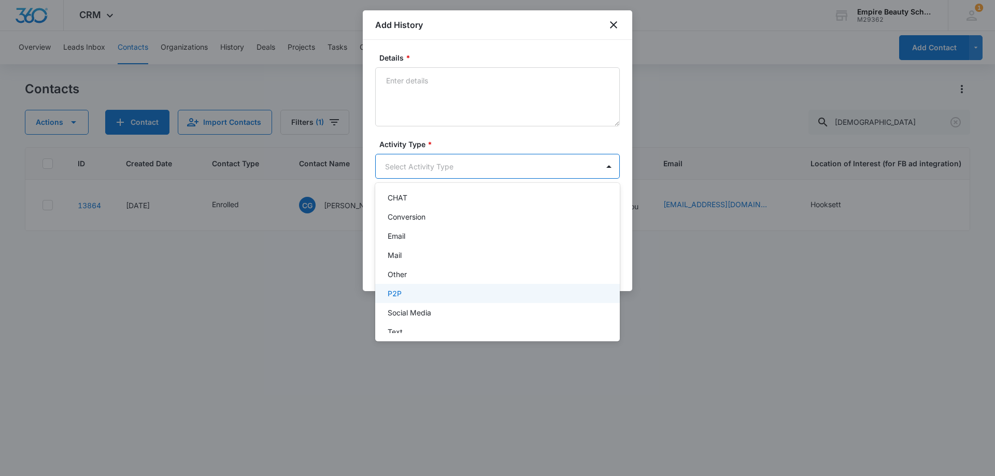
scroll to position [52, 0]
click at [408, 285] on div "P2P" at bounding box center [497, 285] width 218 height 11
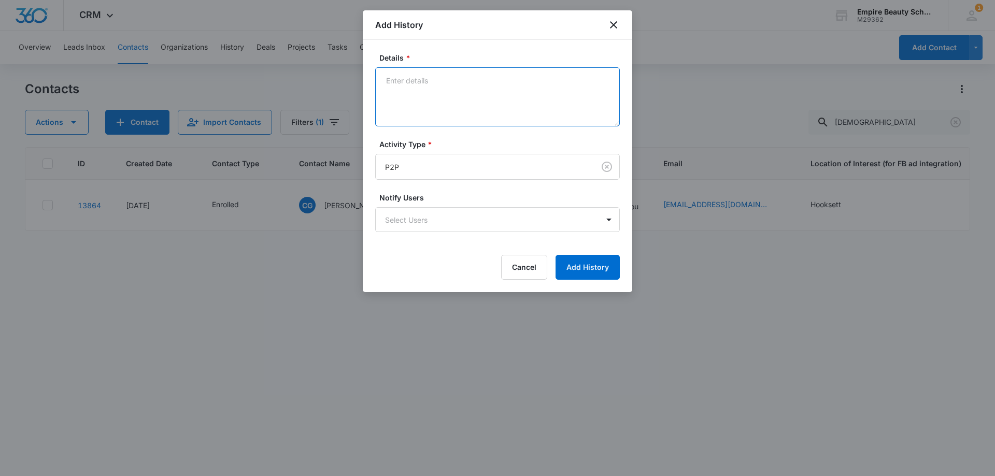
click at [442, 95] on textarea "Details *" at bounding box center [497, 96] width 245 height 59
click at [385, 93] on textarea "Enrolled last night Sept Est Eve 2026 Friend [PERSON_NAME] is unsure on startin…" at bounding box center [497, 96] width 245 height 59
click at [450, 102] on textarea "Enrolled last night Sept Est Eve 2026 Waitlist for Nov Est Eve 2025, Friend [PE…" at bounding box center [497, 96] width 245 height 59
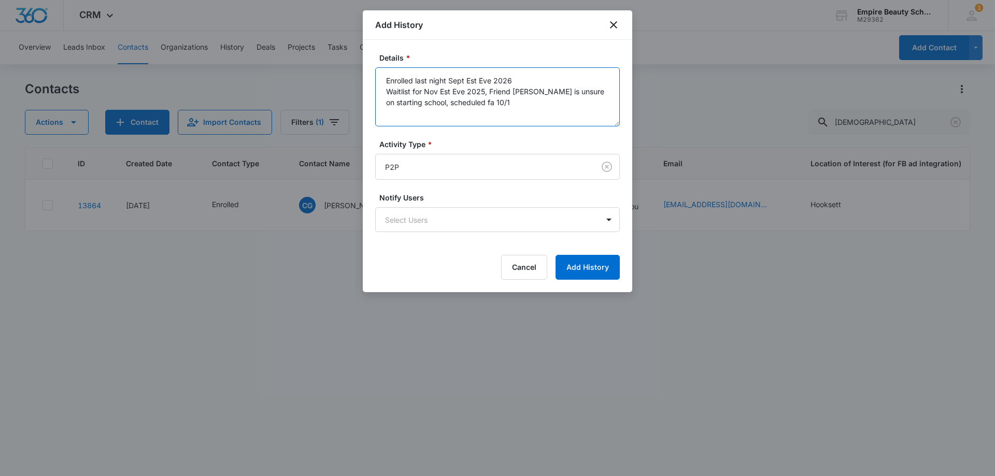
click at [414, 102] on textarea "Enrolled last night Sept Est Eve 2026 Waitlist for Nov Est Eve 2025, Friend [PE…" at bounding box center [497, 96] width 245 height 59
click at [489, 90] on textarea "Enrolled last night Sept Est Eve 2026 Waitlist for Nov Est Eve 2025, Friend [PE…" at bounding box center [497, 96] width 245 height 59
click at [564, 112] on textarea "Enrolled last night Sept Est Eve 2026 Waitlist for Nov Est Eve 2025, planning o…" at bounding box center [497, 96] width 245 height 59
click at [481, 112] on textarea "Enrolled last night Sept Est Eve 2026 Waitlist for Nov Est Eve 2025, planning o…" at bounding box center [497, 96] width 245 height 59
click at [599, 111] on textarea "Enrolled last night Sept Est Eve 2026 Waitlist for Nov Est Eve 2025, planning o…" at bounding box center [497, 96] width 245 height 59
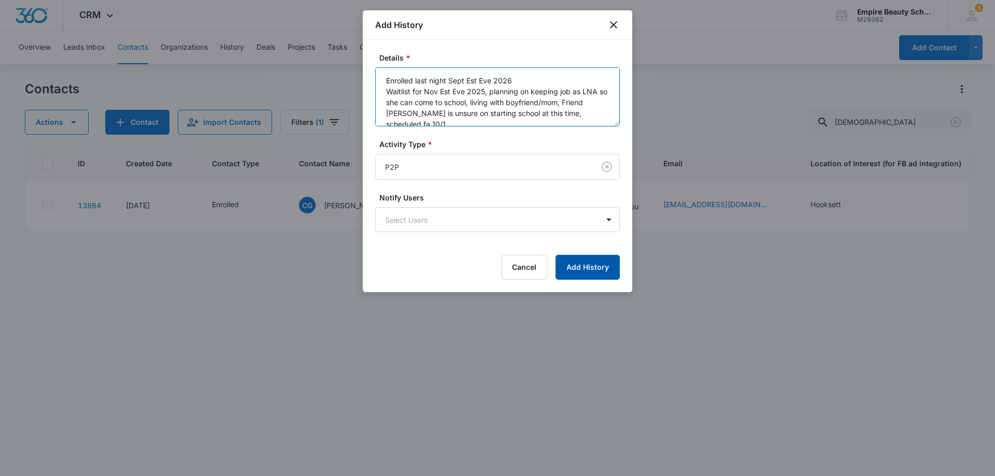
type textarea "Enrolled last night Sept Est Eve 2026 Waitlist for Nov Est Eve 2025, planning o…"
click at [573, 267] on button "Add History" at bounding box center [588, 267] width 64 height 25
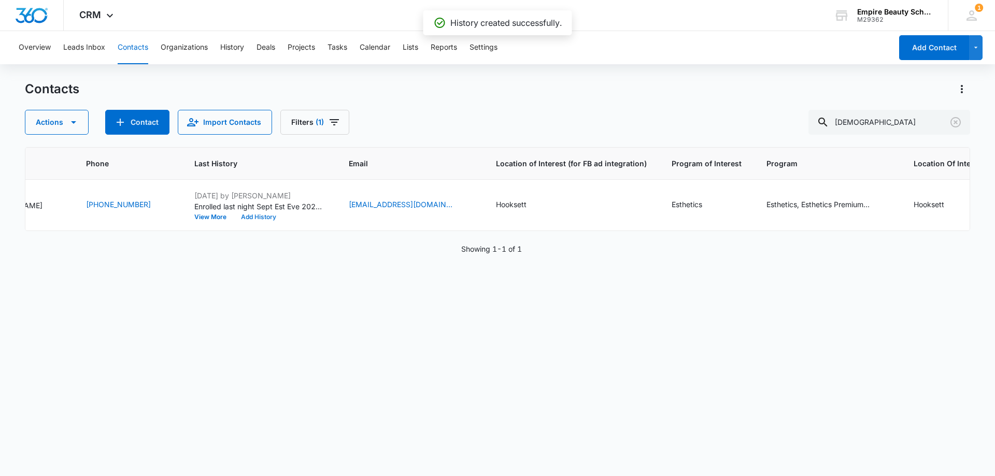
scroll to position [0, 0]
